Goal: Task Accomplishment & Management: Manage account settings

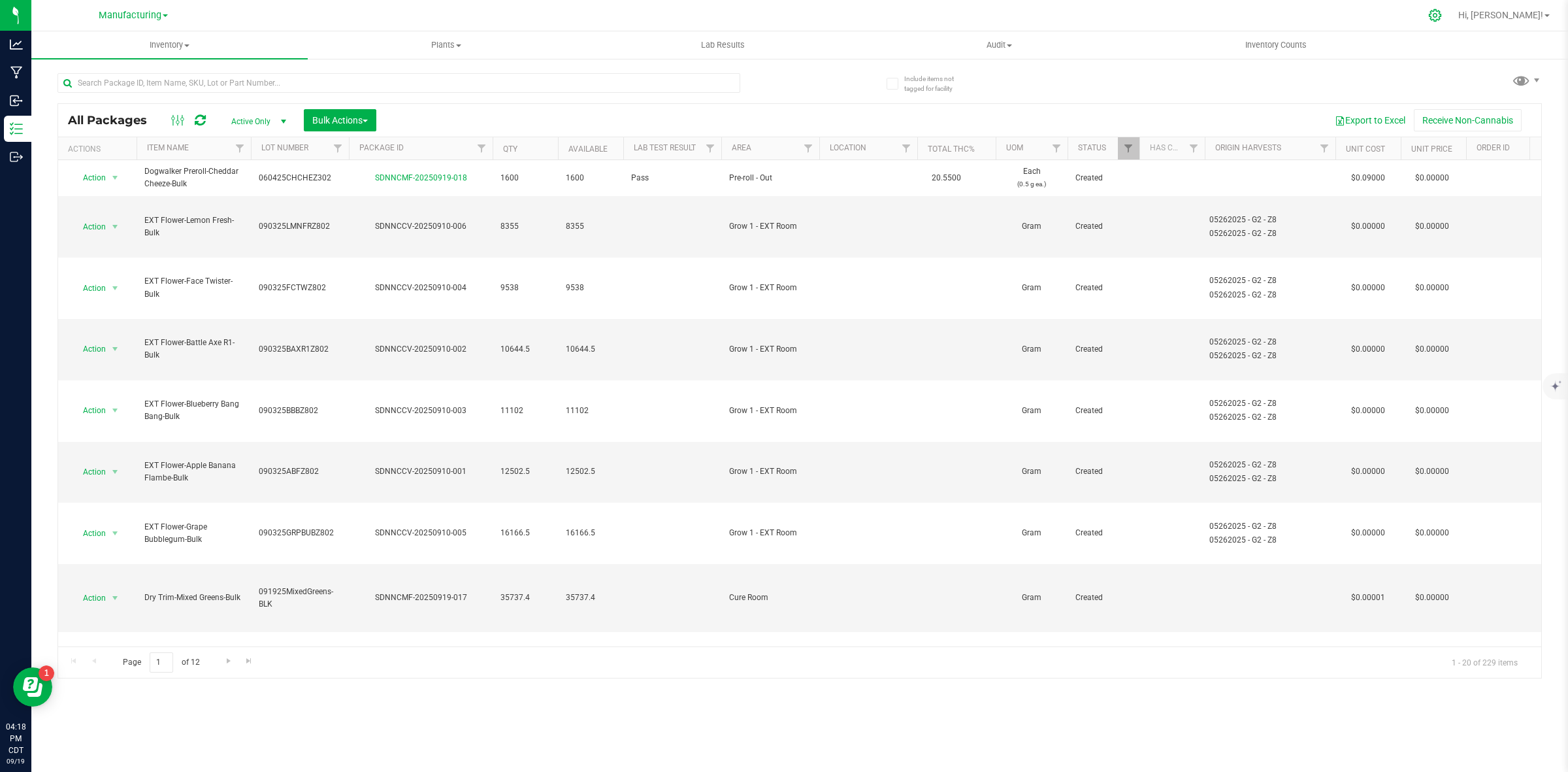
click at [1441, 20] on icon at bounding box center [1435, 15] width 12 height 12
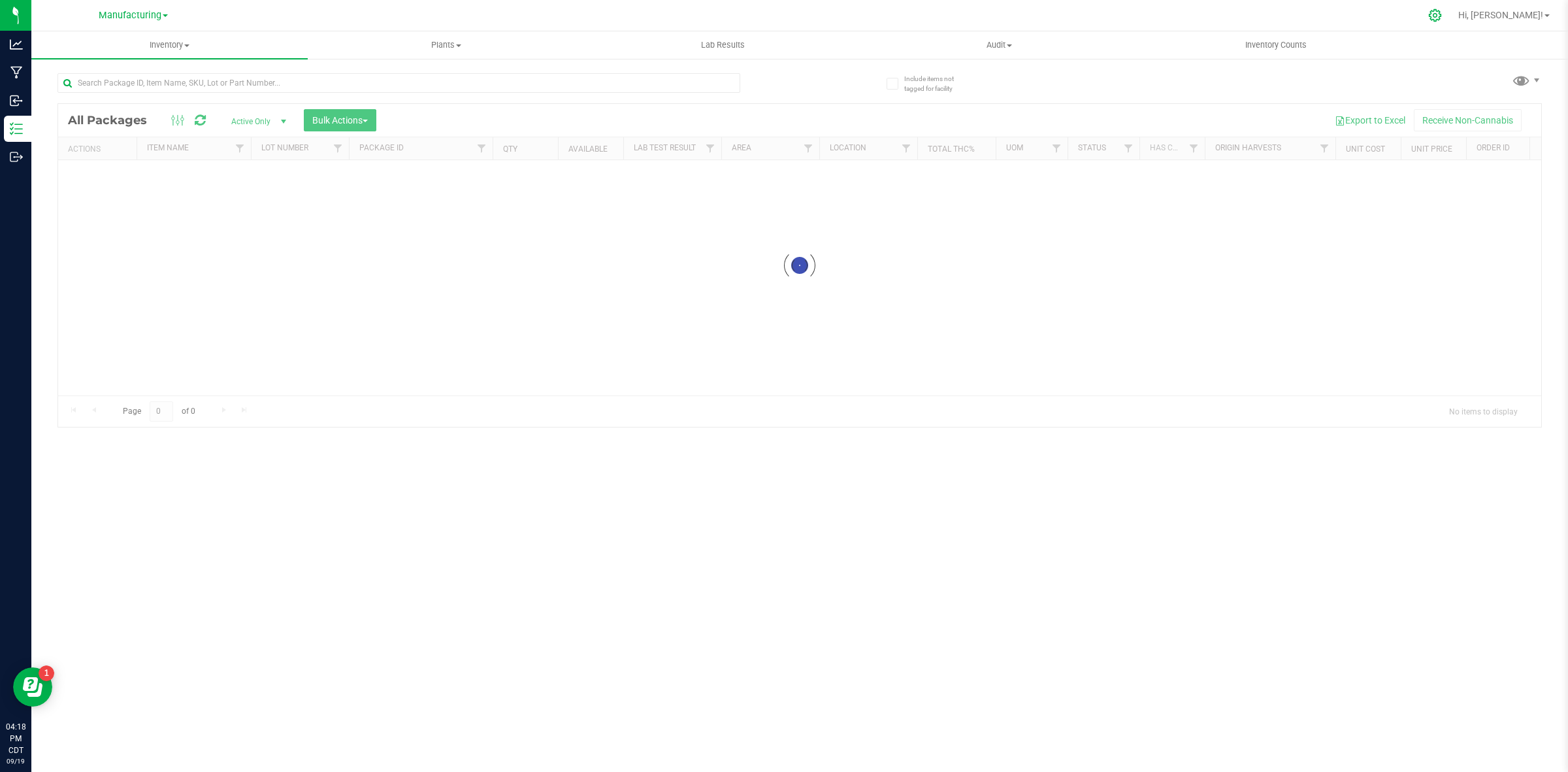
click at [1442, 18] on icon at bounding box center [1435, 15] width 13 height 13
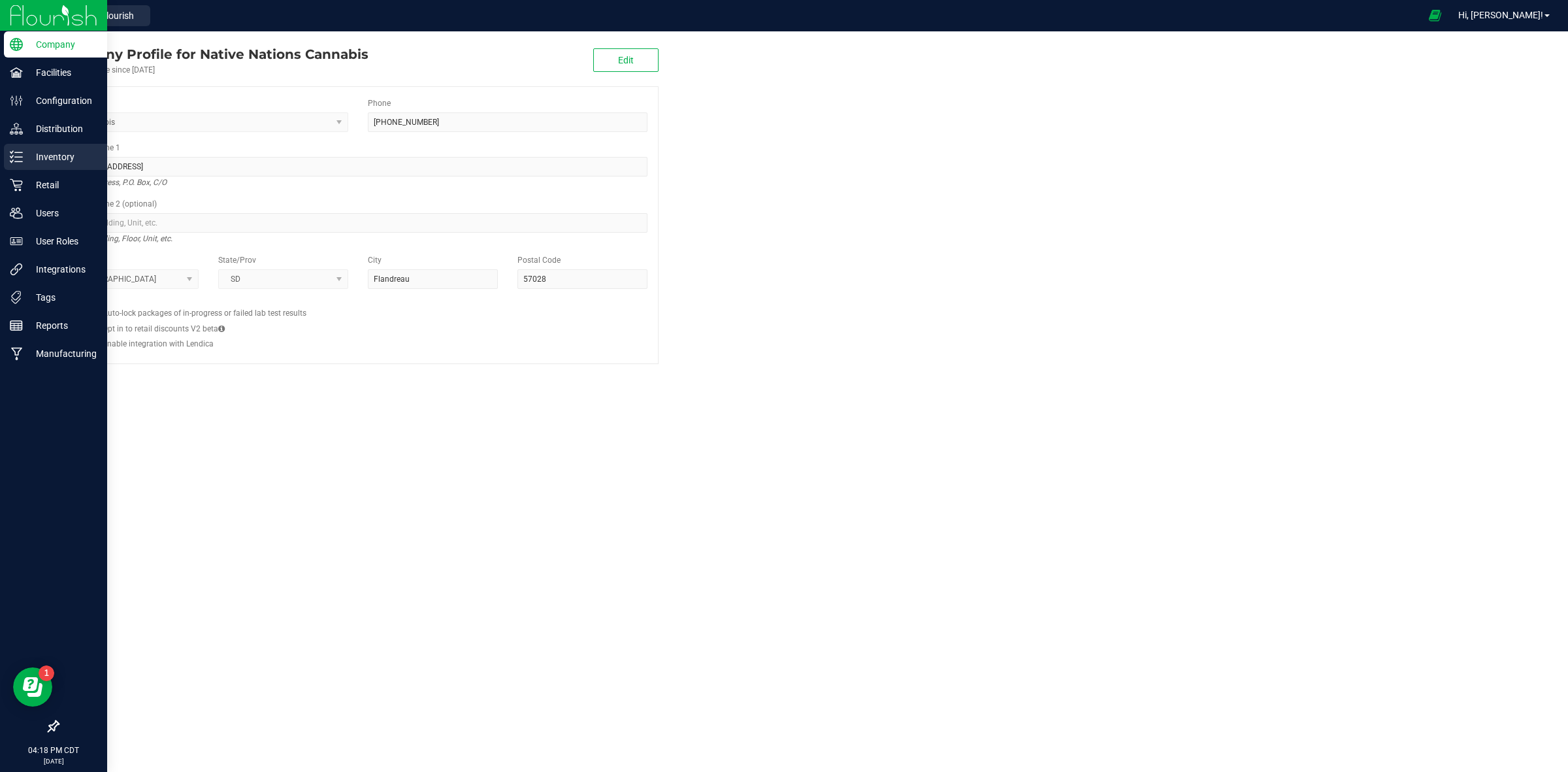
click at [62, 151] on p "Inventory" at bounding box center [62, 157] width 78 height 15
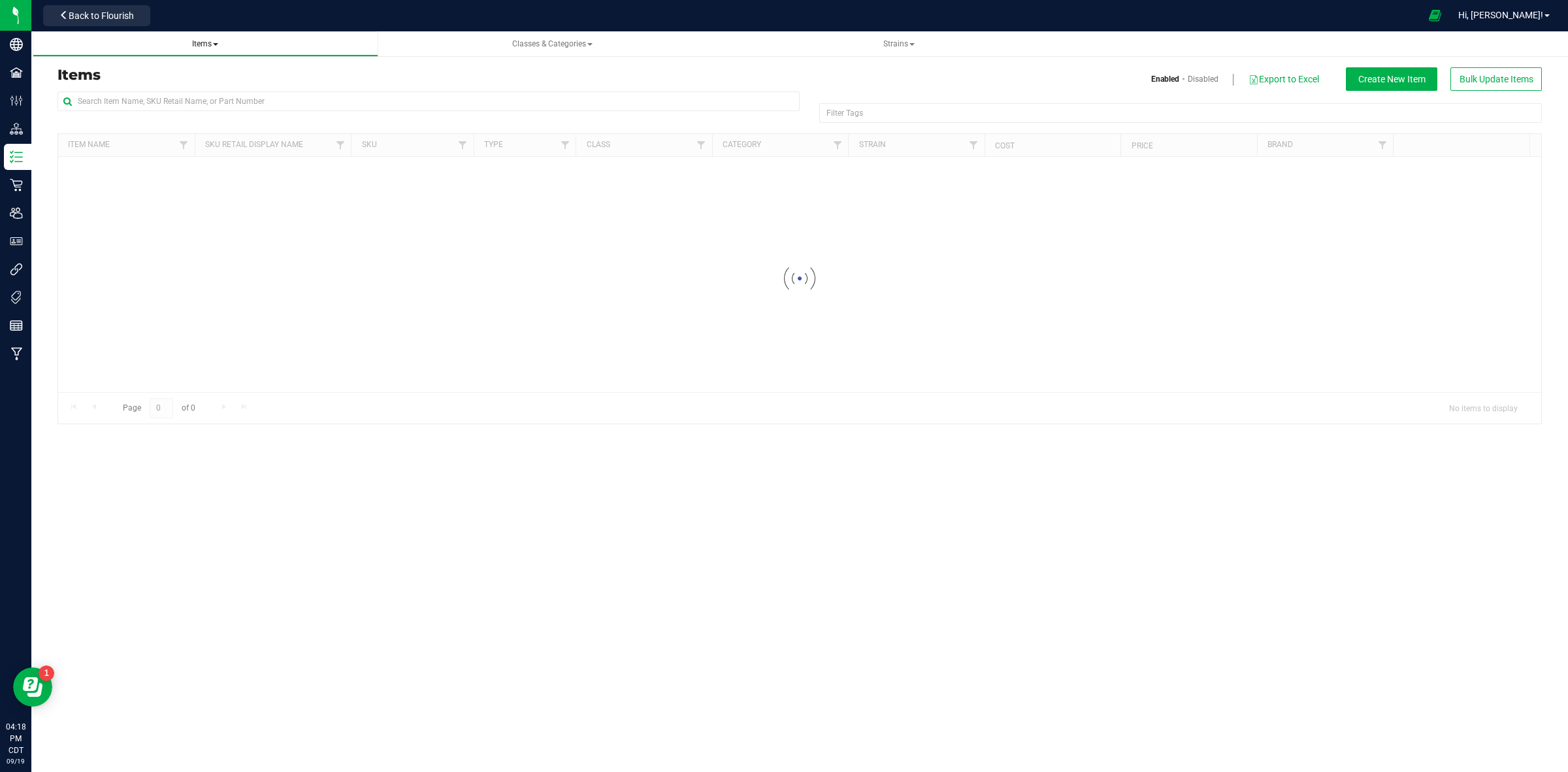
click at [225, 39] on span "Items" at bounding box center [205, 45] width 324 height 11
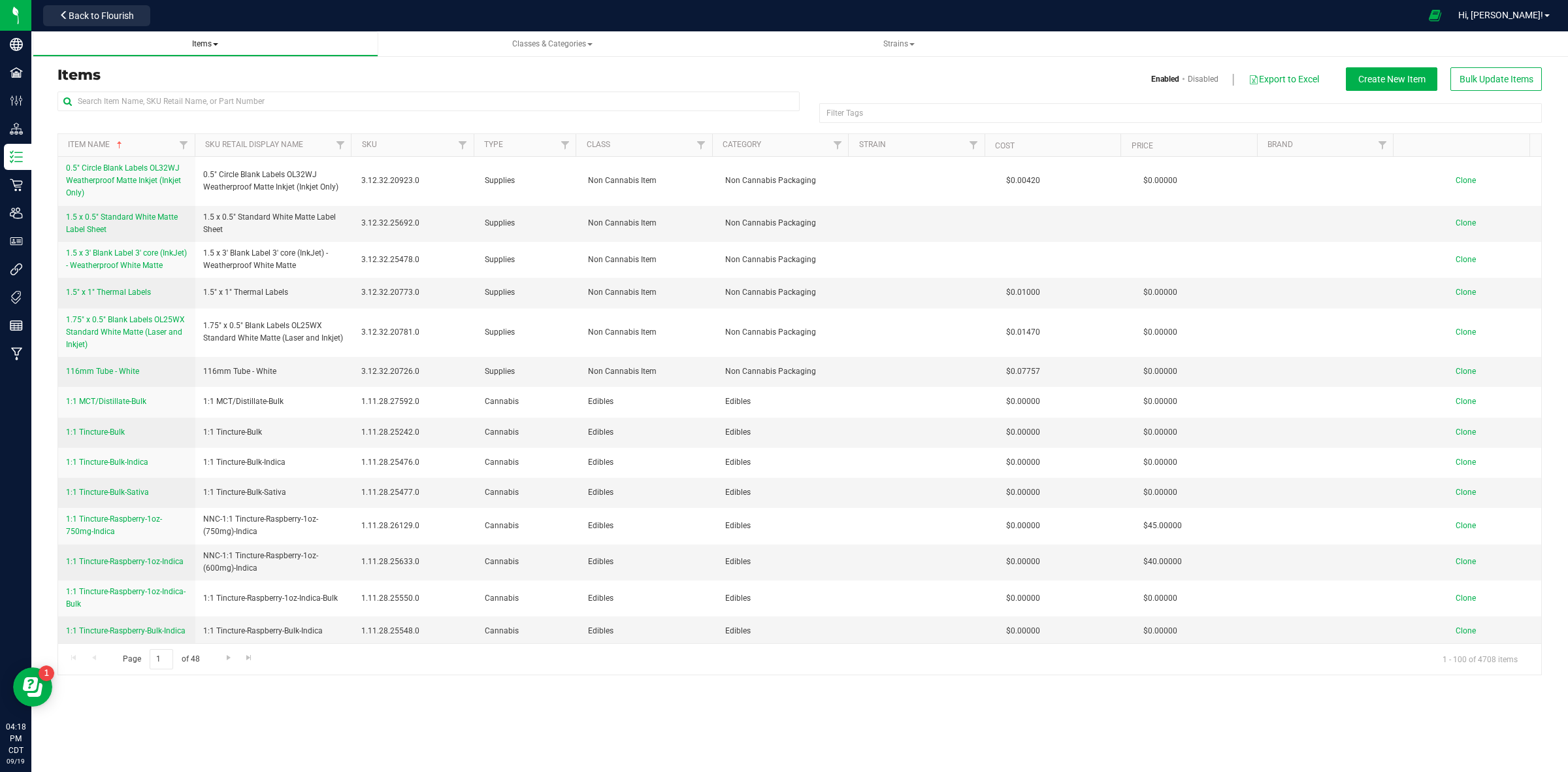
click at [220, 40] on span "Items" at bounding box center [205, 45] width 324 height 11
click at [205, 47] on span "Items" at bounding box center [205, 44] width 26 height 10
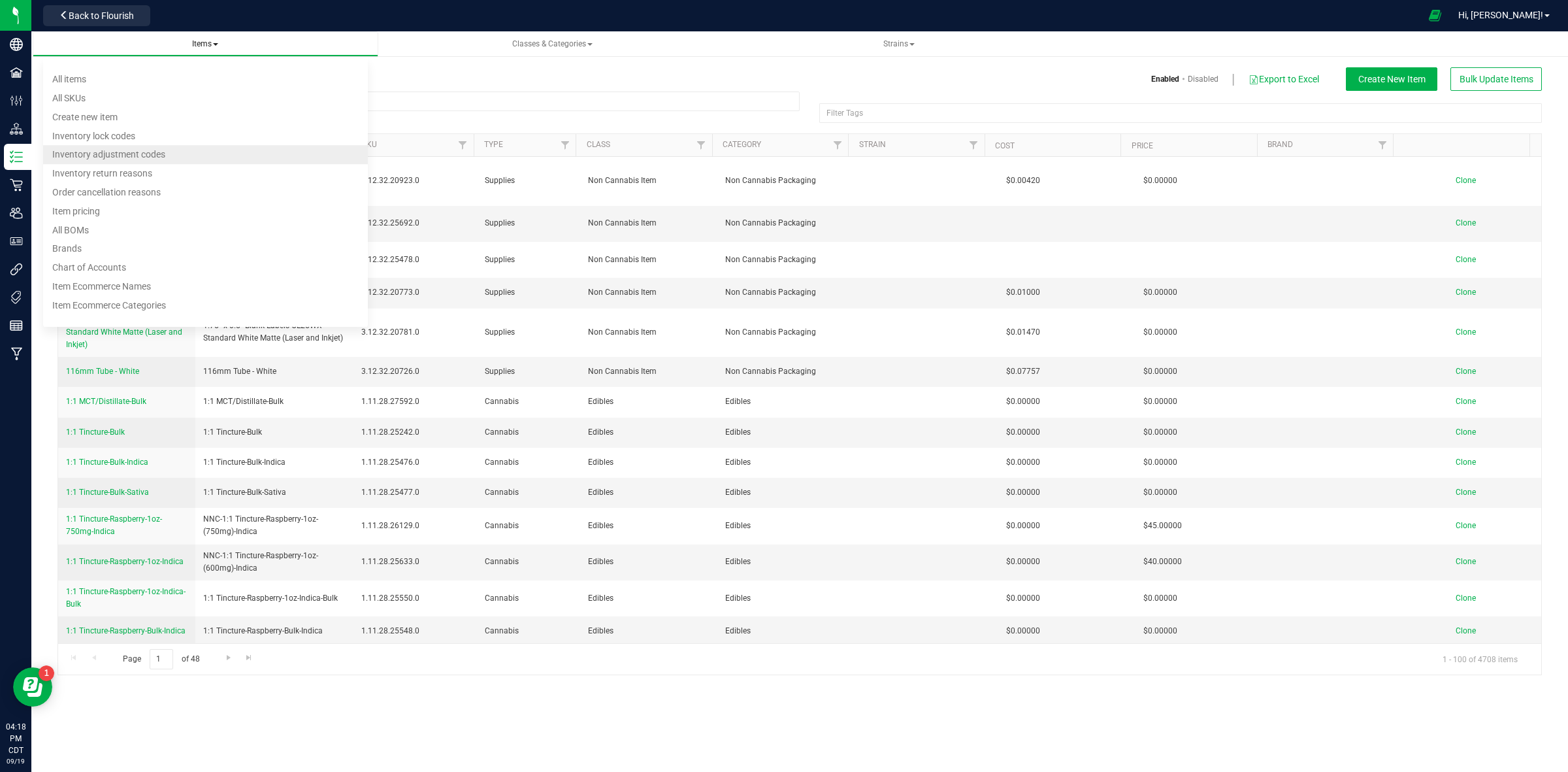
click at [125, 159] on span "Inventory adjustment codes" at bounding box center [108, 154] width 113 height 10
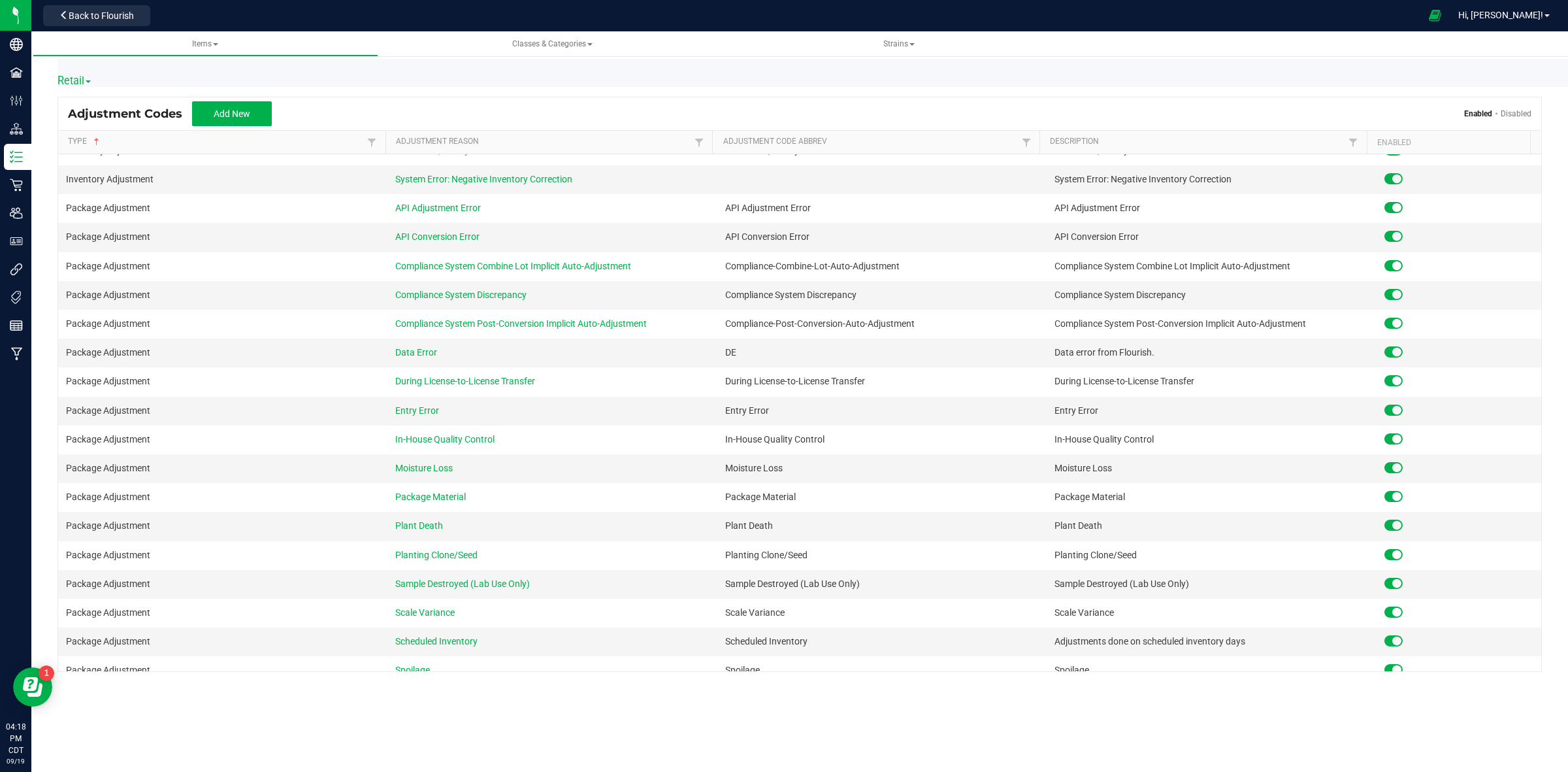
scroll to position [490, 0]
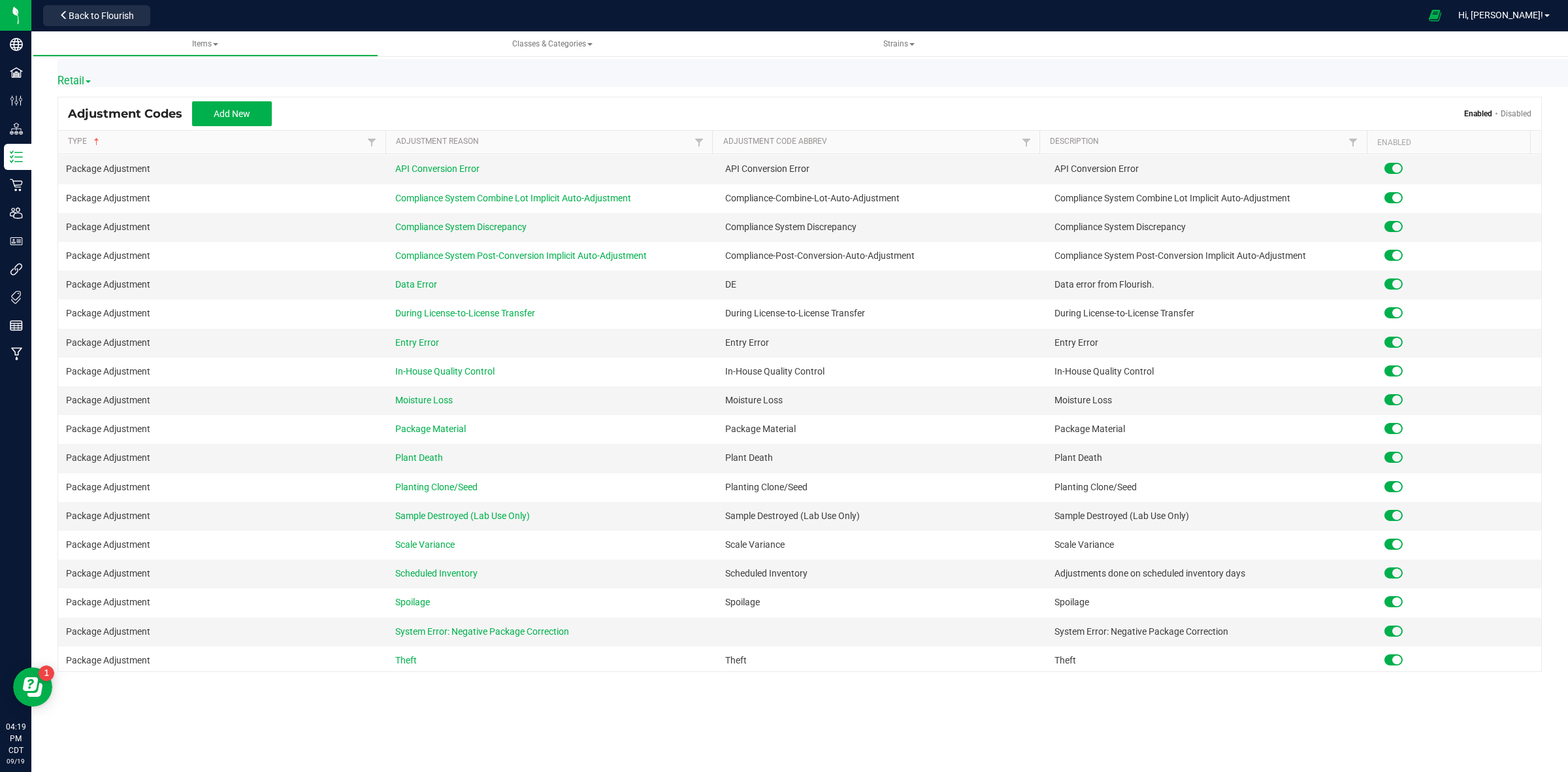
click at [63, 83] on span "Retail" at bounding box center [73, 80] width 33 height 12
click at [83, 109] on link "Cultivation" at bounding box center [109, 103] width 104 height 17
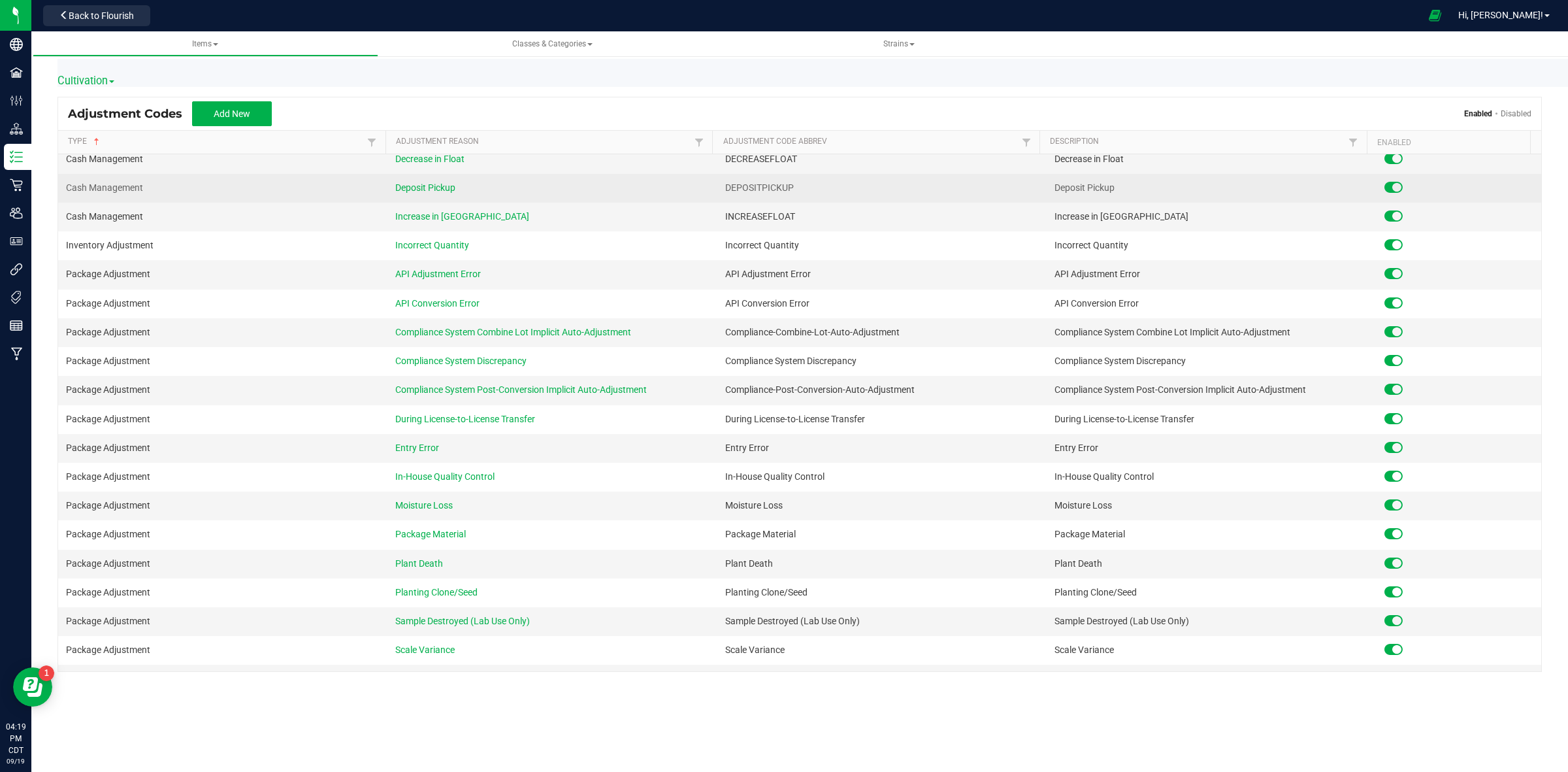
scroll to position [327, 0]
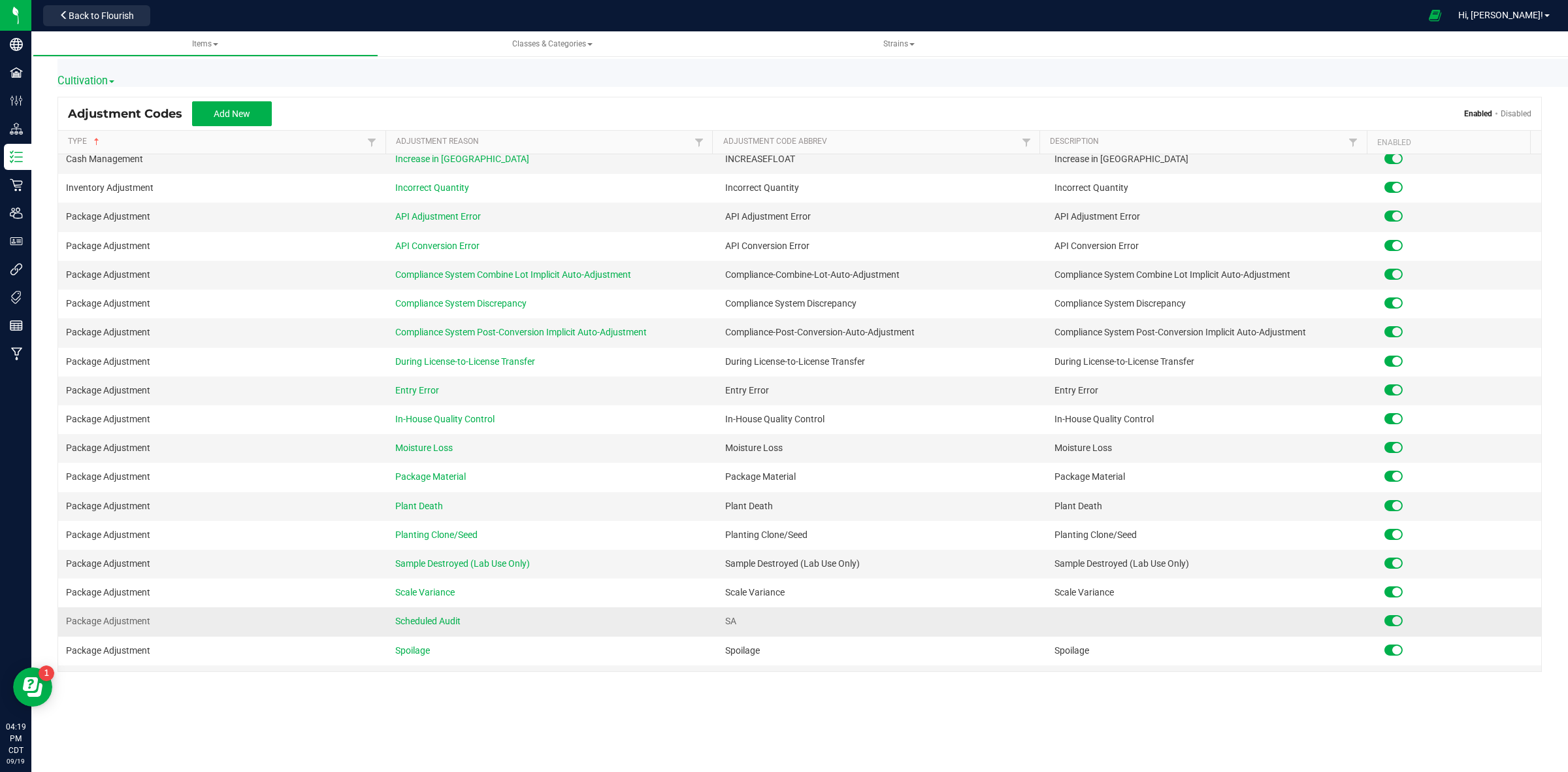
click at [429, 616] on span "Scheduled Audit" at bounding box center [428, 621] width 66 height 10
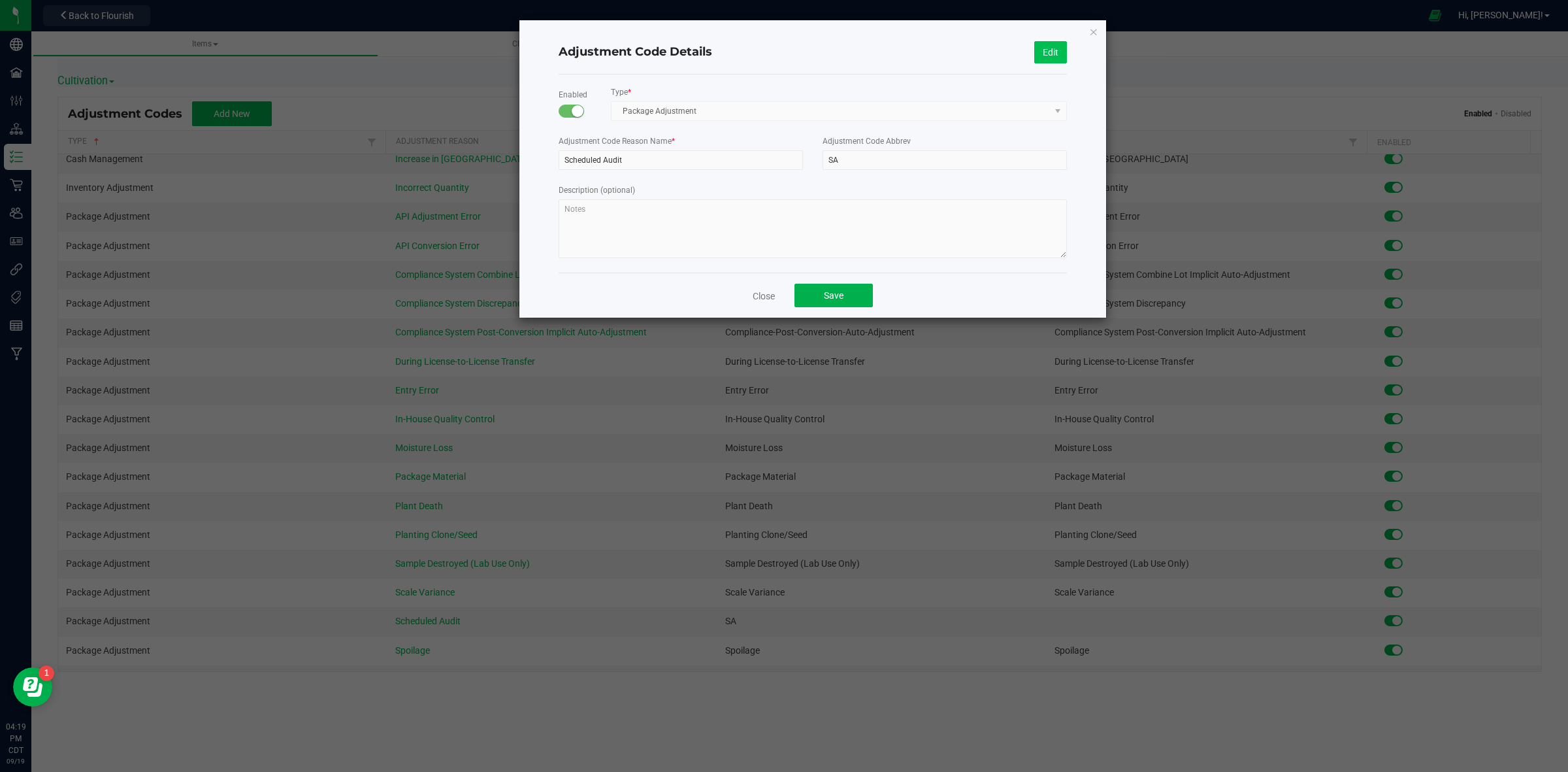
click at [1059, 48] on button "Edit" at bounding box center [1050, 51] width 32 height 22
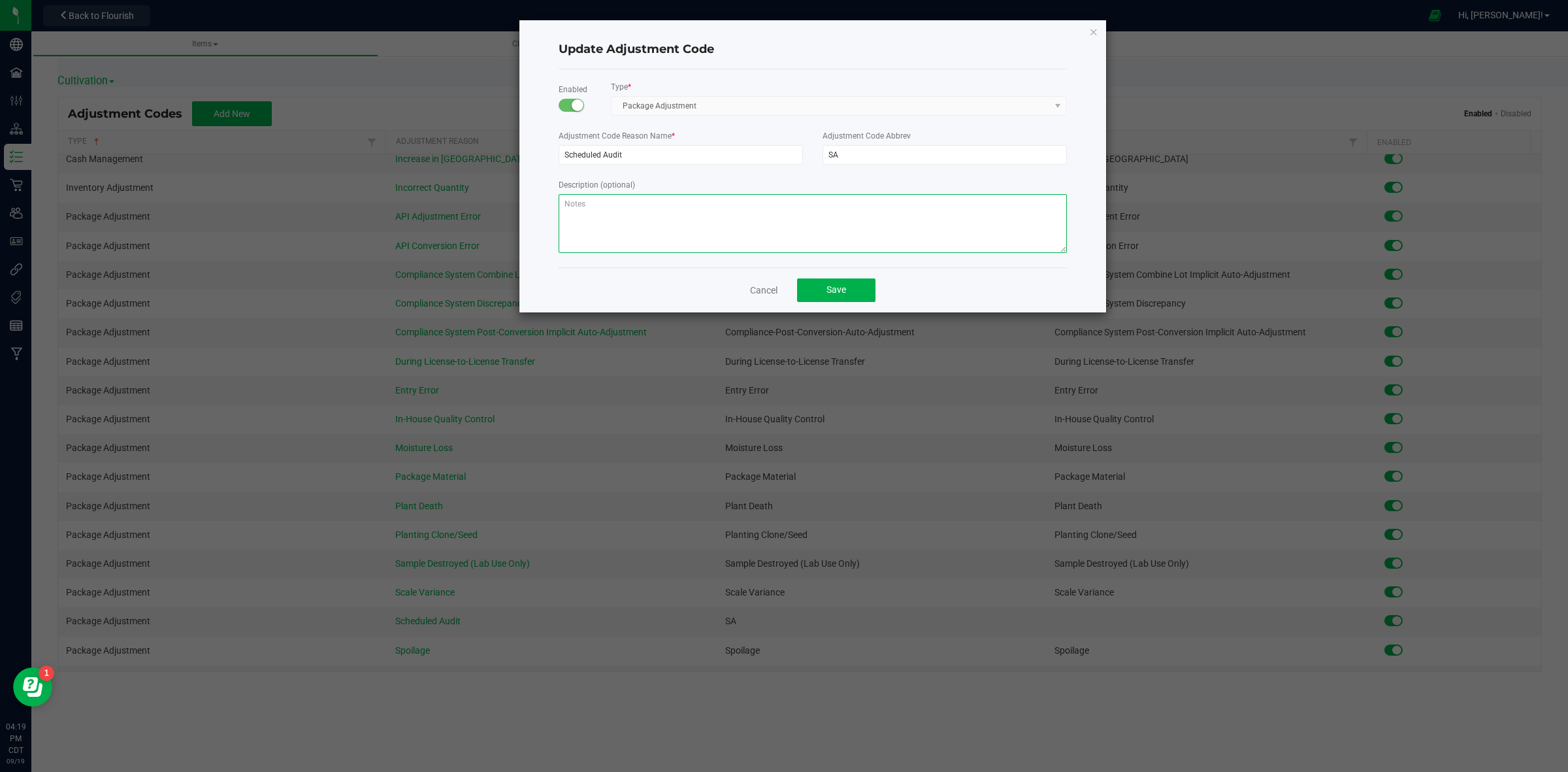
click at [670, 214] on textarea at bounding box center [813, 224] width 508 height 59
type textarea "Scheduled Audit"
click at [805, 300] on button "Save" at bounding box center [836, 290] width 78 height 24
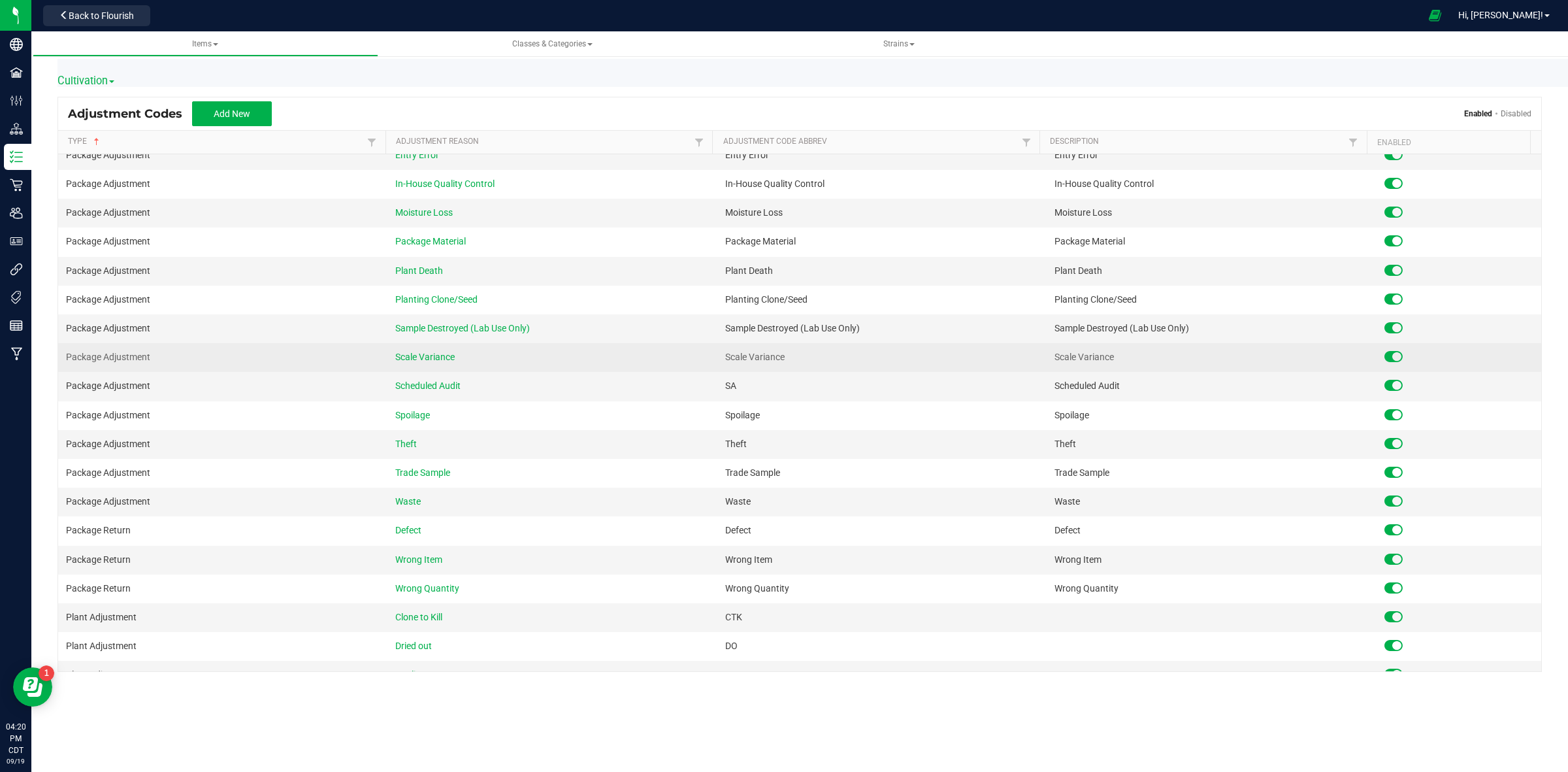
scroll to position [524, 0]
